Goal: Task Accomplishment & Management: Manage account settings

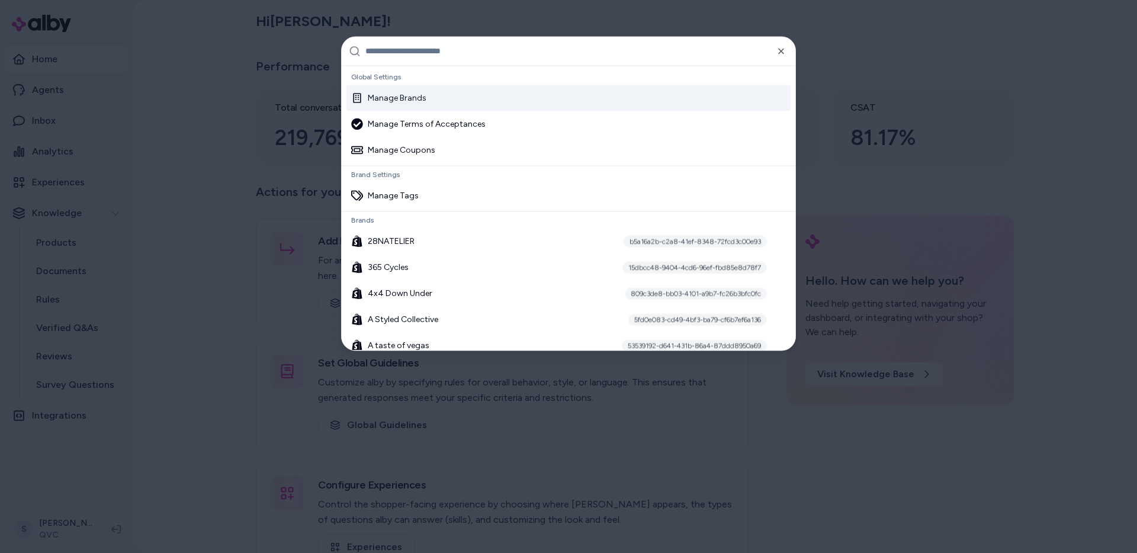
click at [452, 56] on input "text" at bounding box center [576, 51] width 423 height 28
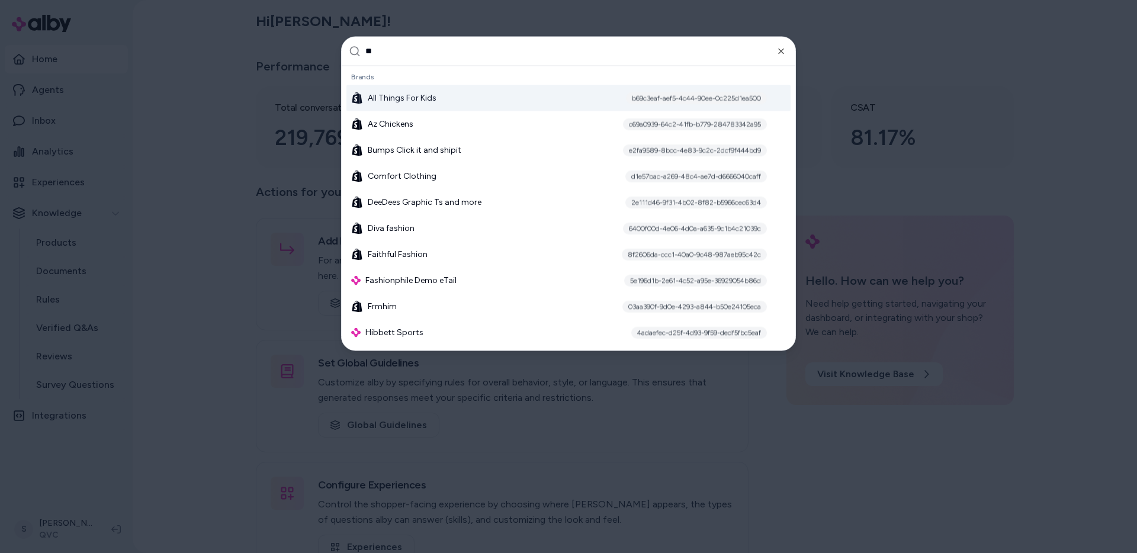
type input "*"
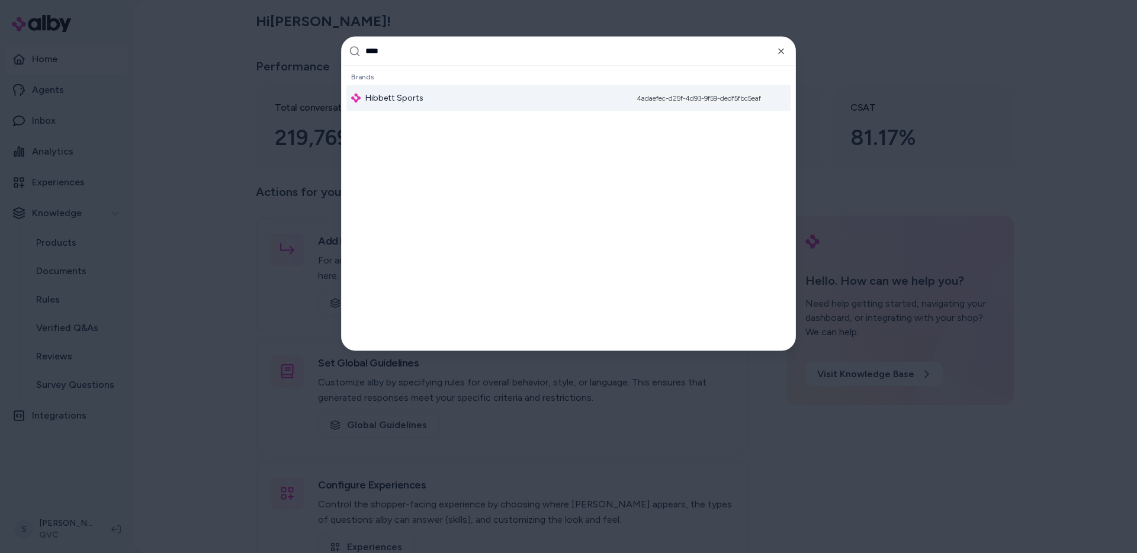
type input "****"
click at [391, 96] on span "Hibbett Sports" at bounding box center [394, 98] width 58 height 12
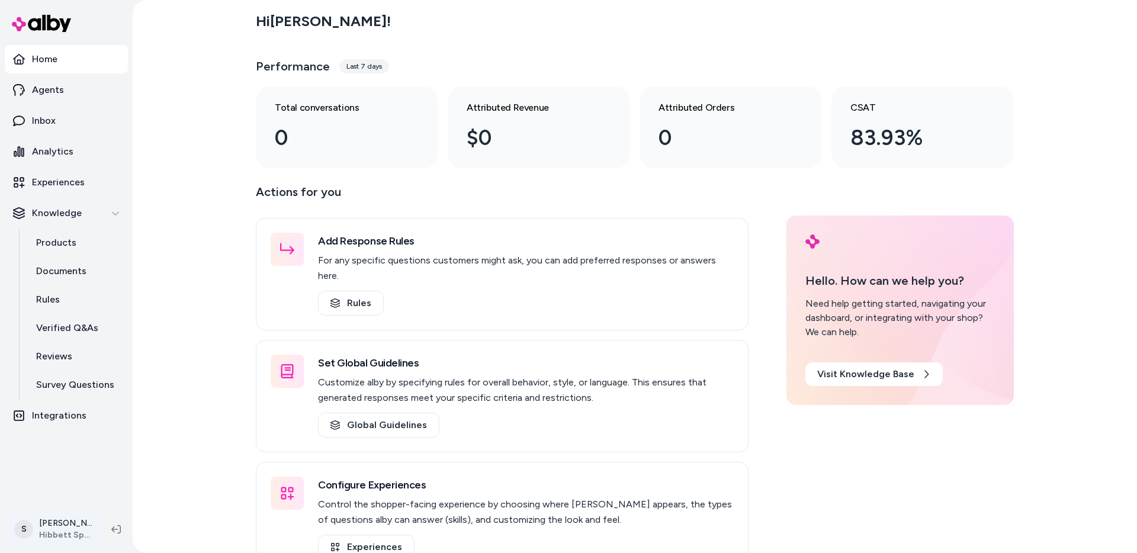
click at [72, 528] on html "Home Agents Inbox Analytics Experiences Knowledge Products Documents Rules Veri…" at bounding box center [568, 276] width 1137 height 553
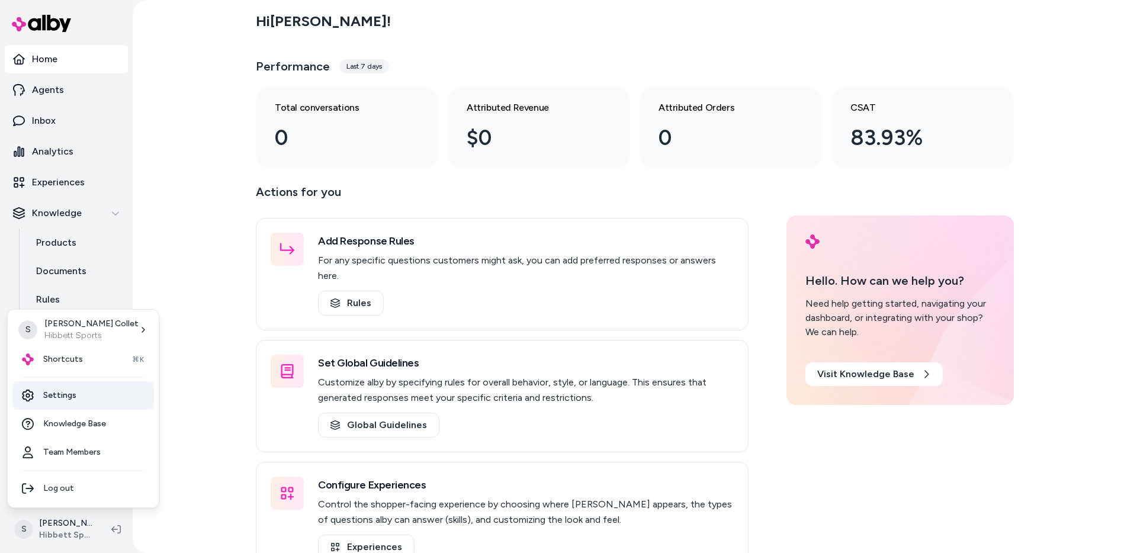
click at [62, 401] on link "Settings" at bounding box center [83, 395] width 142 height 28
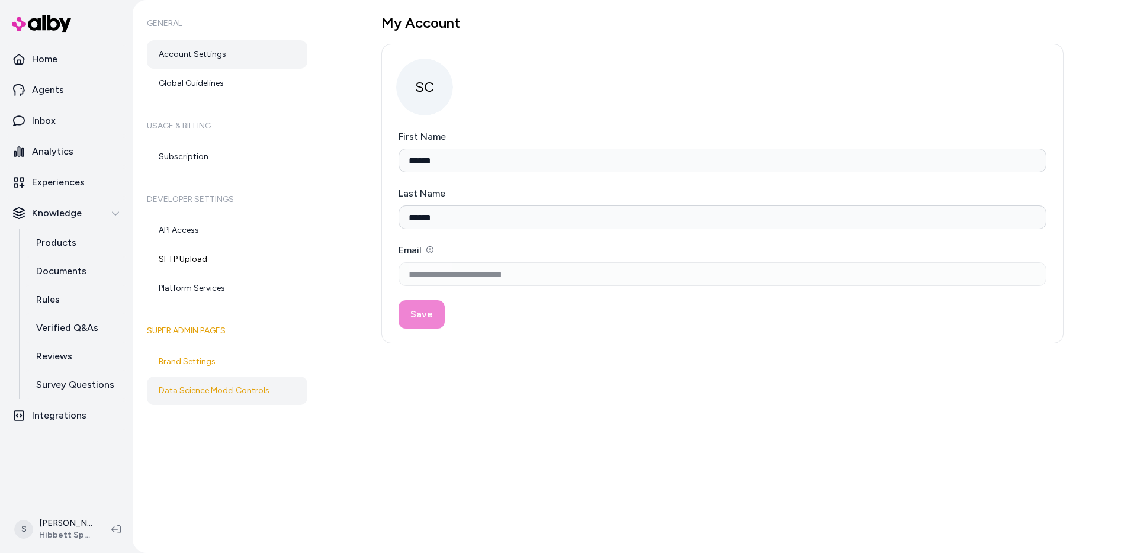
click at [210, 396] on link "Data Science Model Controls" at bounding box center [227, 391] width 160 height 28
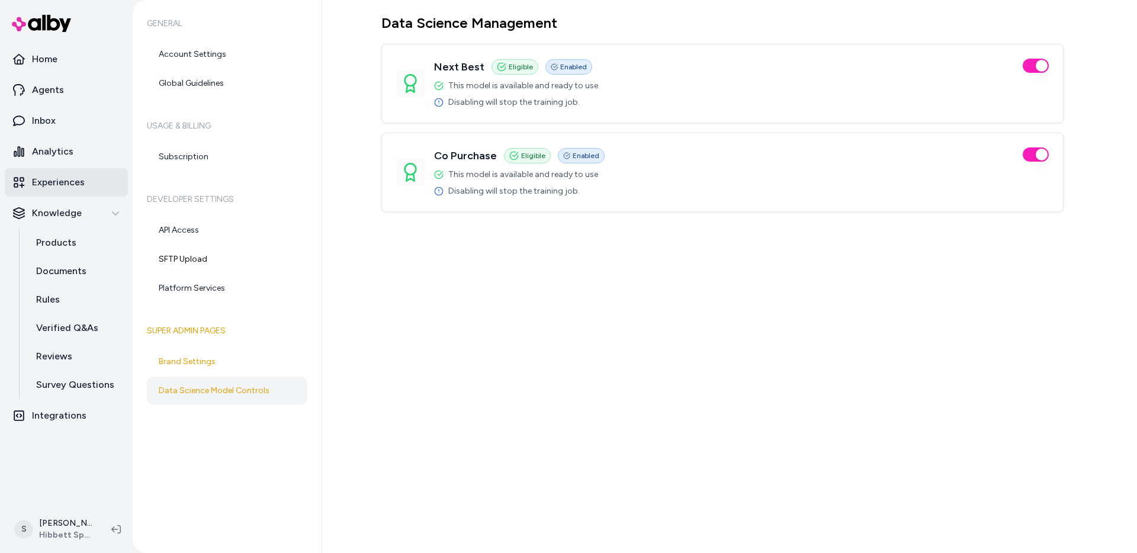
click at [52, 182] on p "Experiences" at bounding box center [58, 182] width 53 height 14
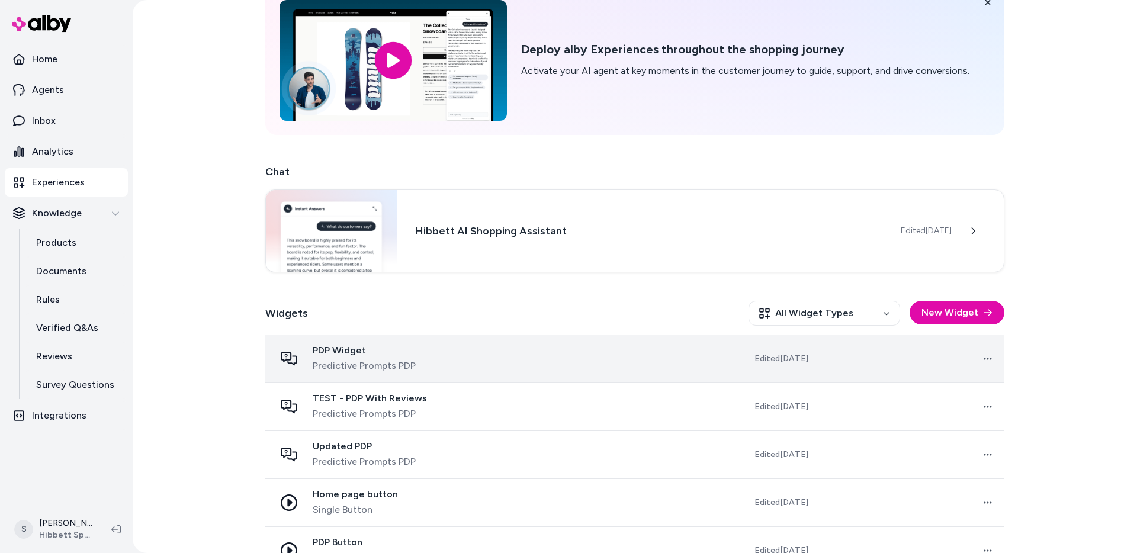
scroll to position [69, 0]
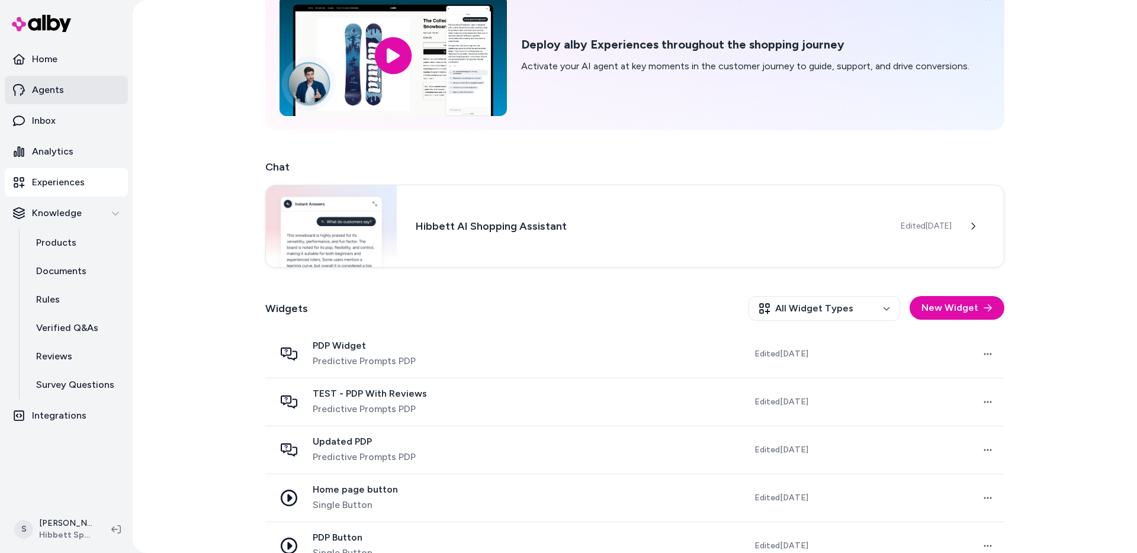
click at [66, 91] on link "Agents" at bounding box center [66, 90] width 123 height 28
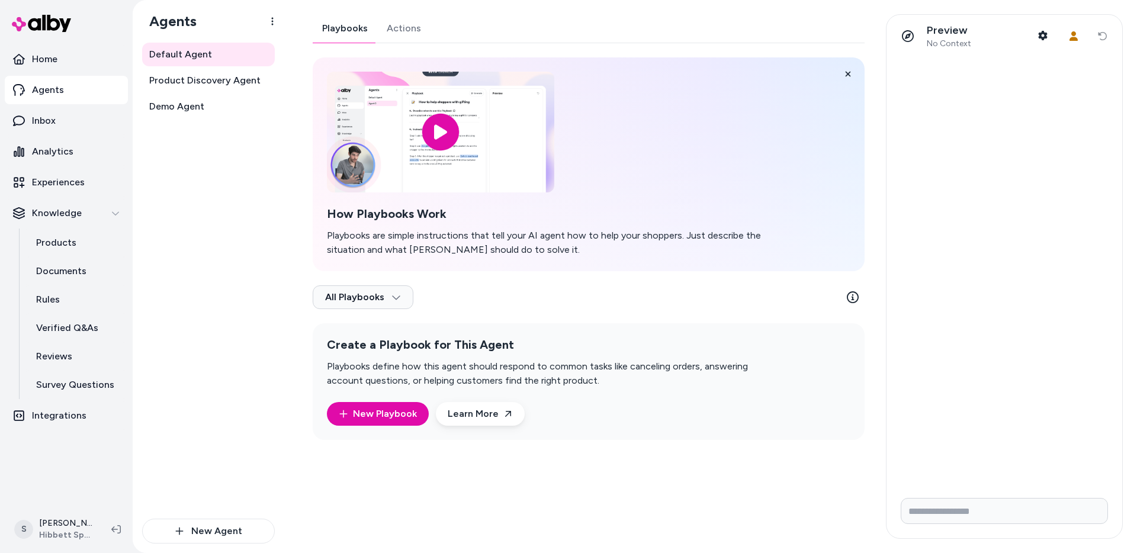
click at [400, 30] on link "Actions" at bounding box center [403, 28] width 53 height 28
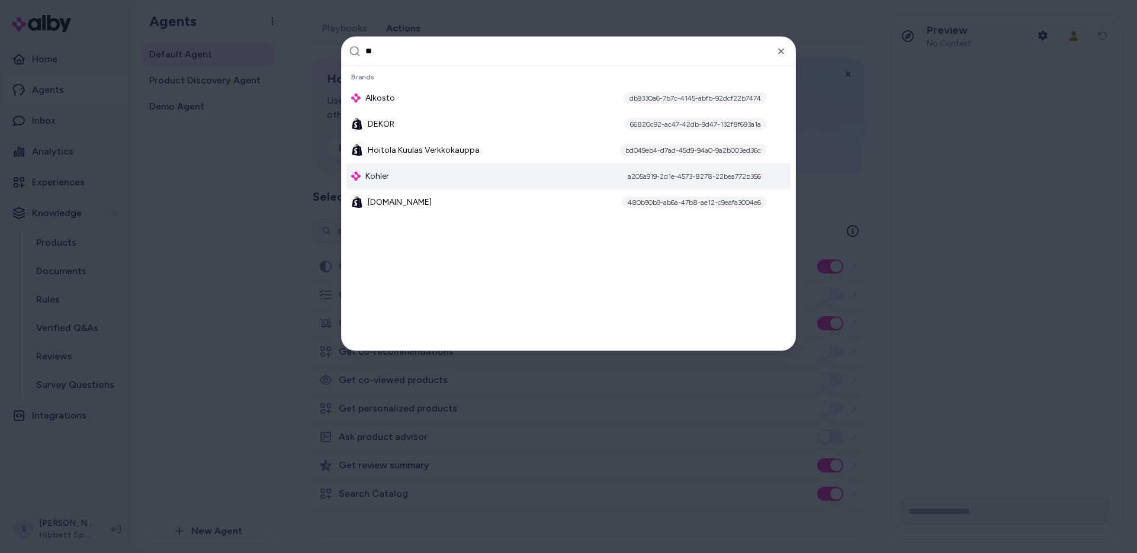
type input "**"
click at [554, 177] on div "Kohler a205a919-2d1e-4573-8278-22bea772b356" at bounding box center [568, 176] width 444 height 26
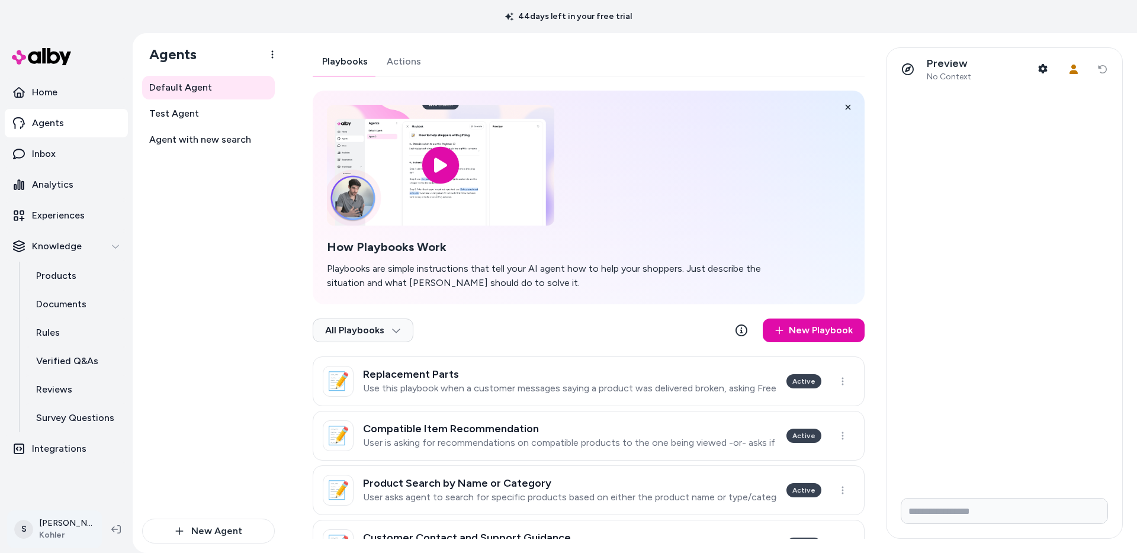
click at [61, 516] on html "44 days left in your free trial Home Agents Inbox Analytics Experiences Knowled…" at bounding box center [568, 276] width 1137 height 553
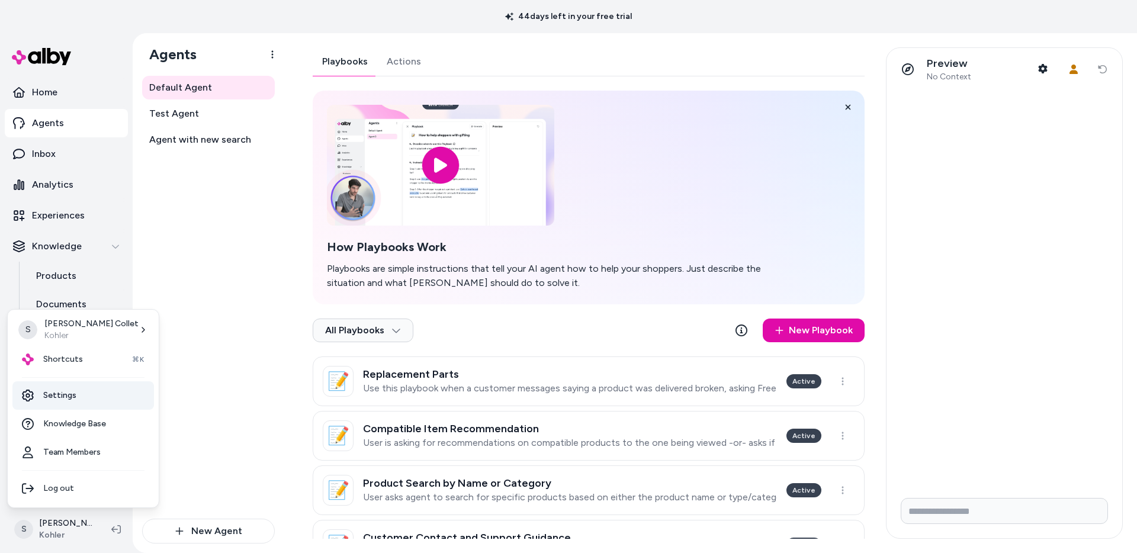
click at [64, 401] on link "Settings" at bounding box center [83, 395] width 142 height 28
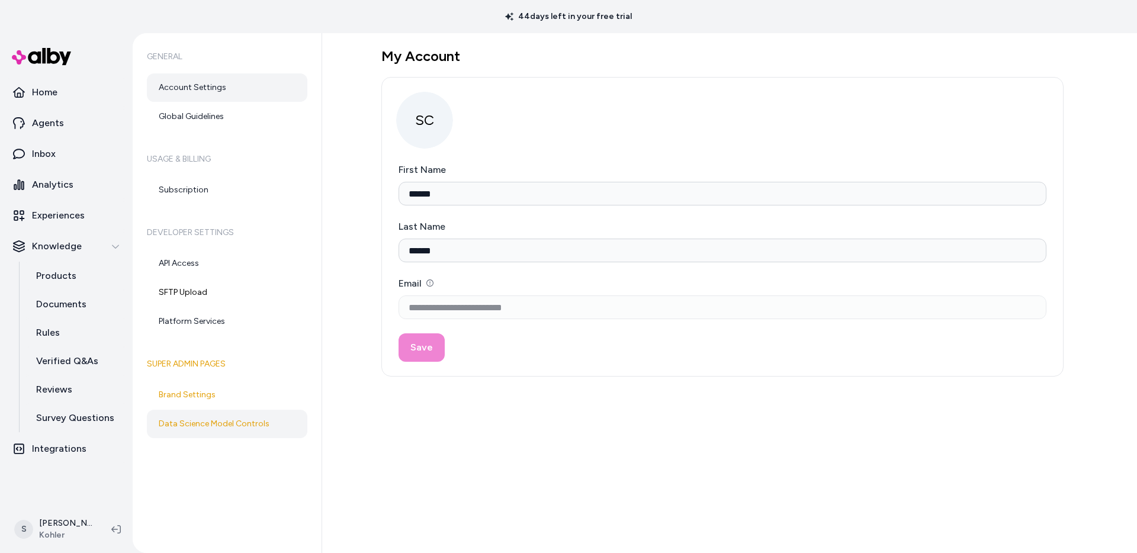
click at [197, 414] on link "Data Science Model Controls" at bounding box center [227, 424] width 160 height 28
